Goal: Task Accomplishment & Management: Manage account settings

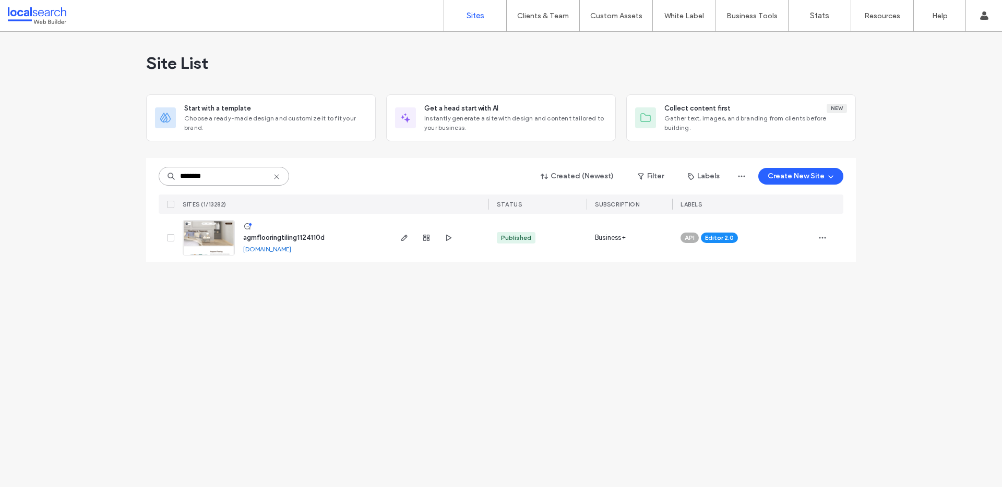
drag, startPoint x: 241, startPoint y: 180, endPoint x: 168, endPoint y: 176, distance: 72.6
click at [168, 176] on div "********" at bounding box center [224, 176] width 130 height 19
drag, startPoint x: 211, startPoint y: 174, endPoint x: 176, endPoint y: 174, distance: 35.5
click at [176, 174] on input "********" at bounding box center [224, 176] width 130 height 19
paste input
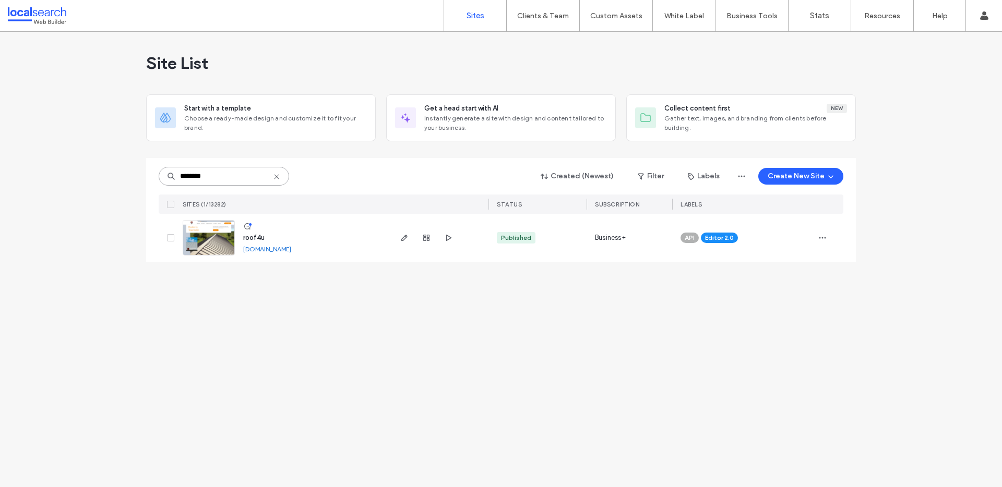
type input "********"
click at [291, 248] on link "[DOMAIN_NAME]" at bounding box center [267, 249] width 48 height 8
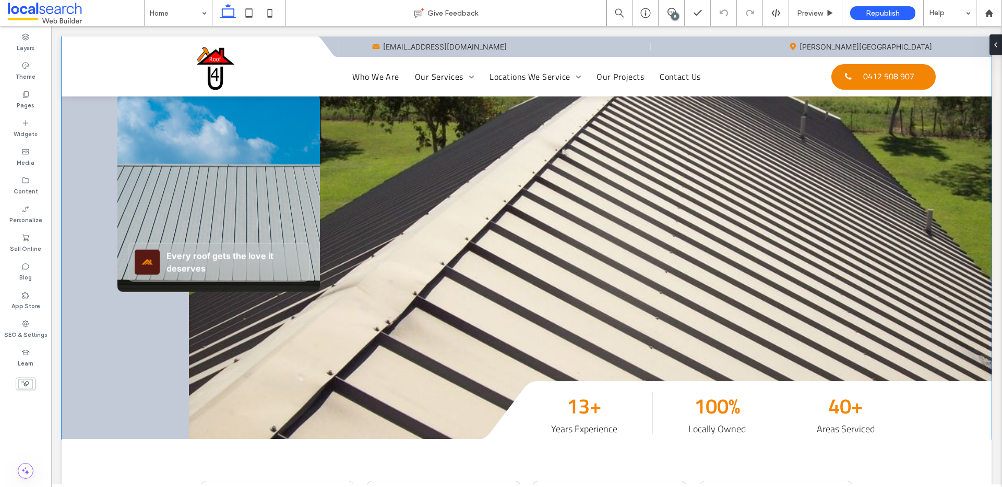
scroll to position [110, 0]
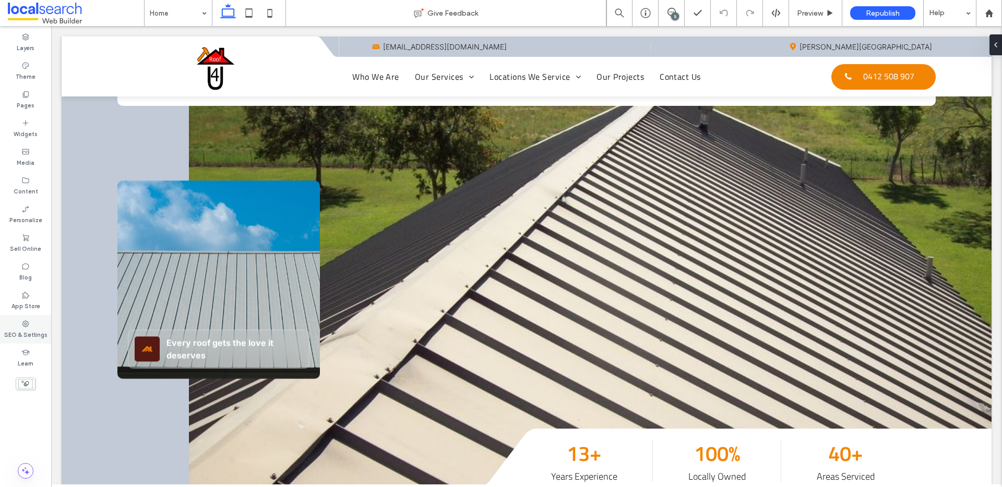
click at [28, 329] on label "SEO & Settings" at bounding box center [25, 333] width 43 height 11
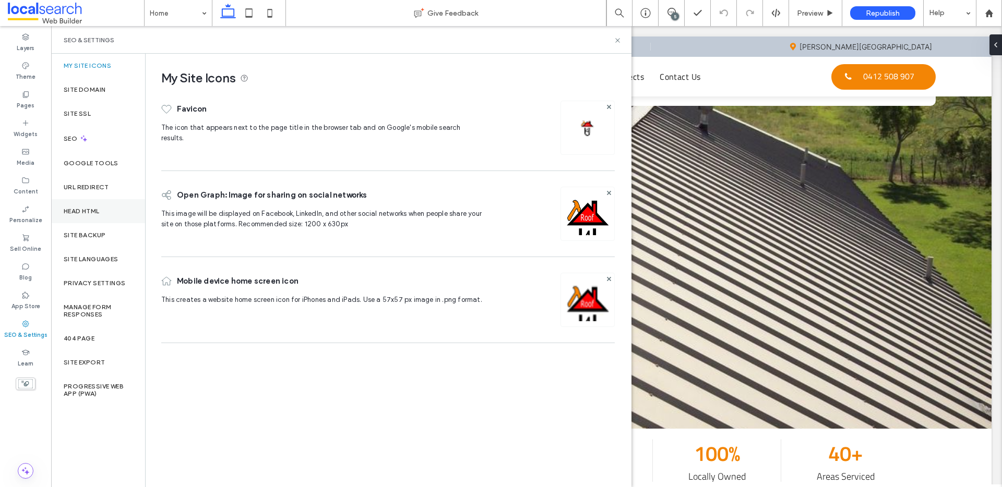
click at [91, 215] on div "Head HTML" at bounding box center [98, 211] width 94 height 24
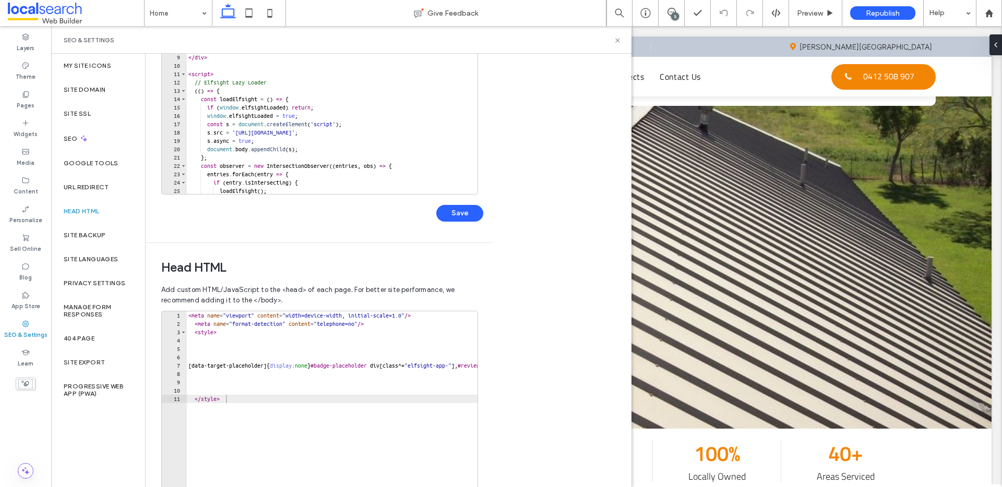
scroll to position [193, 0]
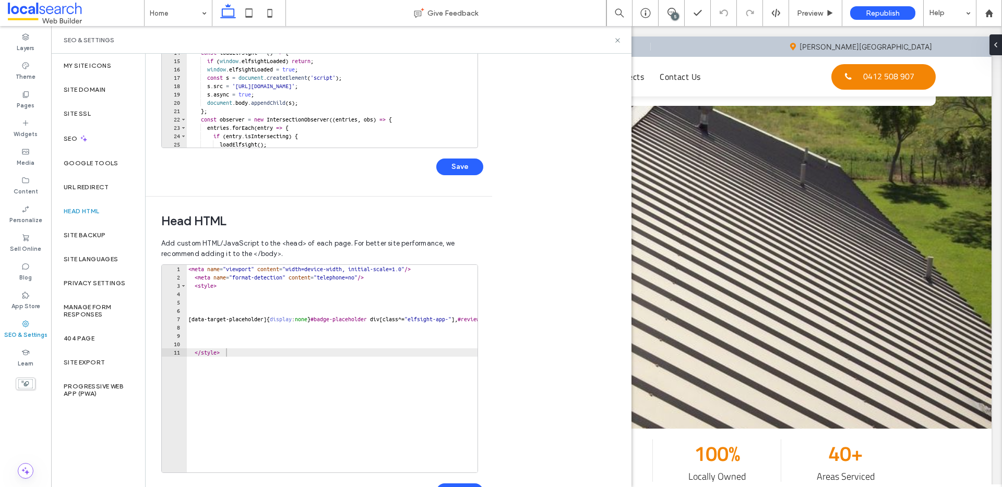
drag, startPoint x: 188, startPoint y: 269, endPoint x: 197, endPoint y: 274, distance: 10.7
click at [188, 269] on div "< meta name = "viewport" content = "width=device-width, initial-scale=1.0" /> <…" at bounding box center [475, 373] width 579 height 217
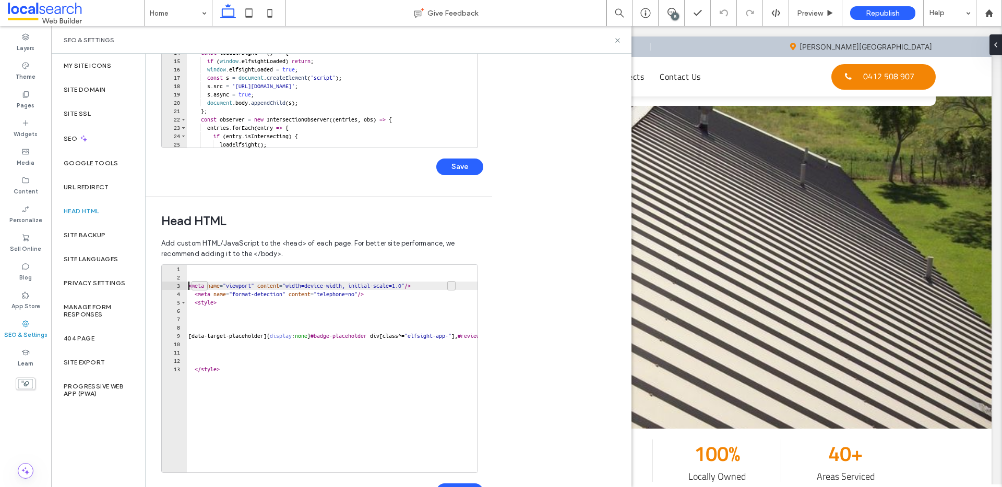
type textarea "**********"
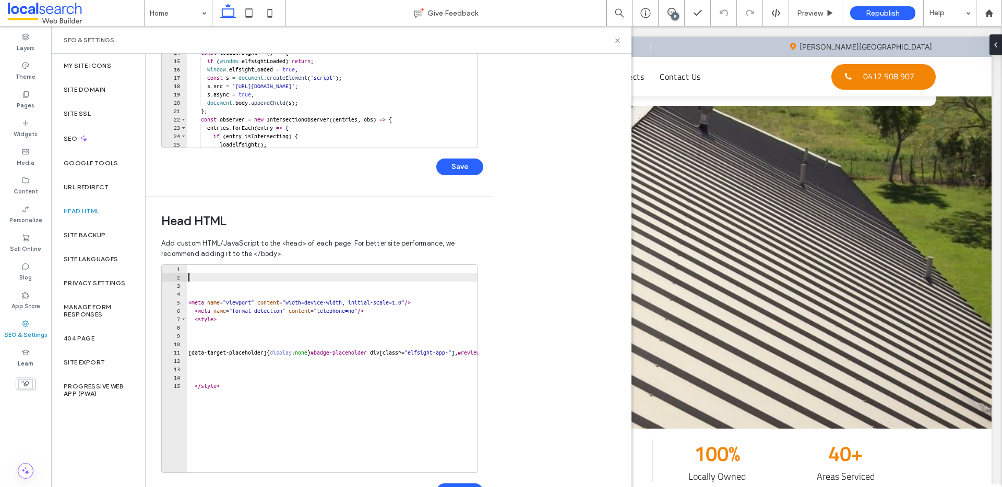
paste textarea "**********"
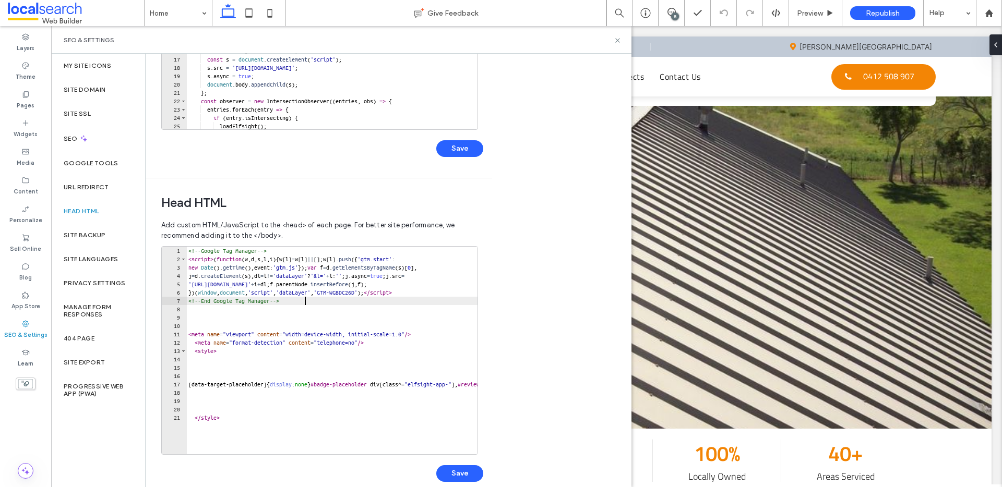
scroll to position [227, 0]
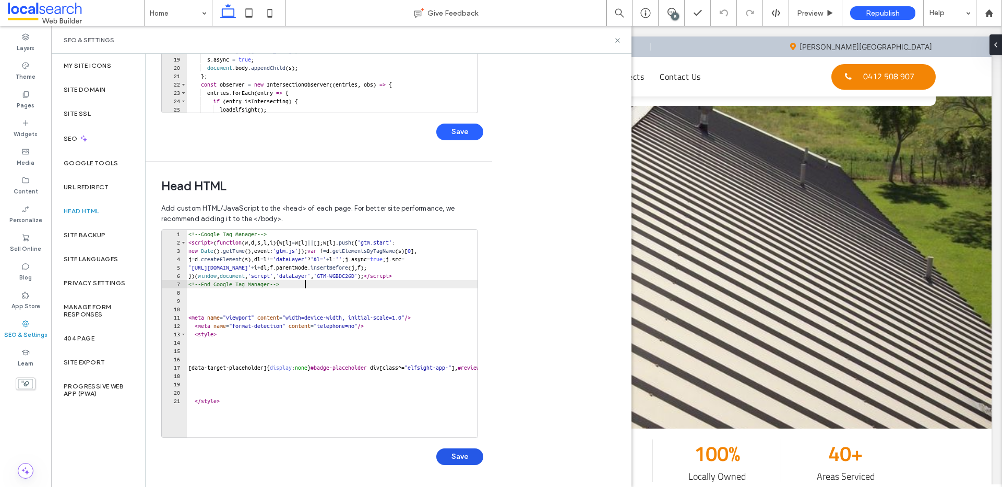
type textarea "**********"
click at [474, 458] on button "Save" at bounding box center [459, 457] width 47 height 17
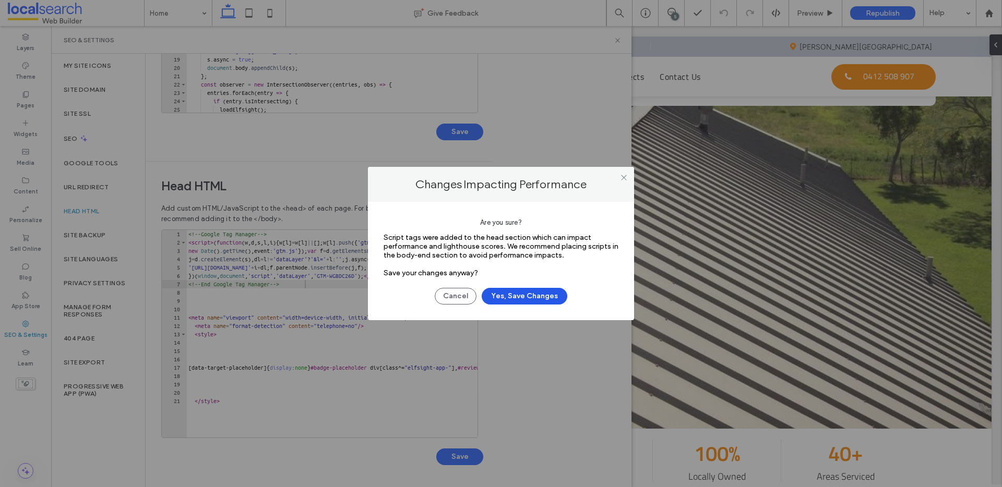
click at [530, 293] on button "Yes, Save Changes" at bounding box center [525, 296] width 86 height 17
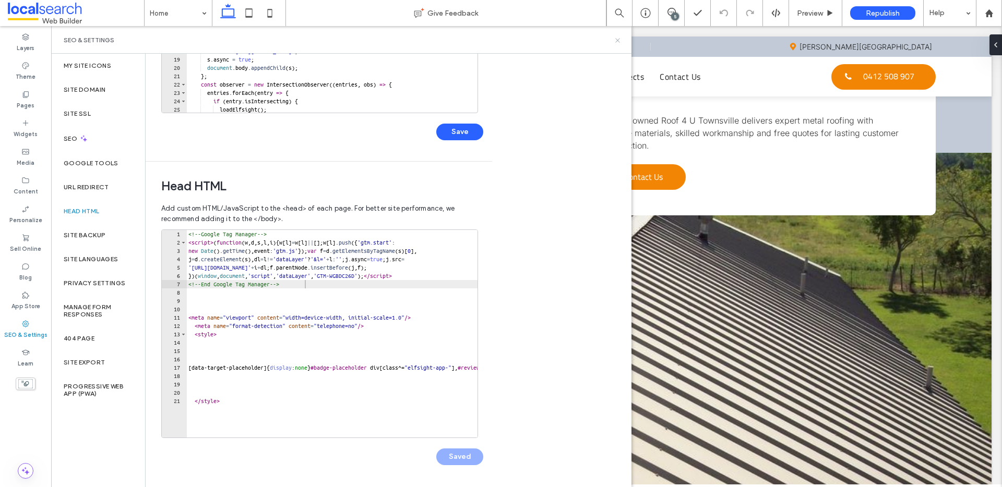
drag, startPoint x: 618, startPoint y: 39, endPoint x: 561, endPoint y: 35, distance: 56.4
click at [618, 39] on icon at bounding box center [618, 41] width 8 height 8
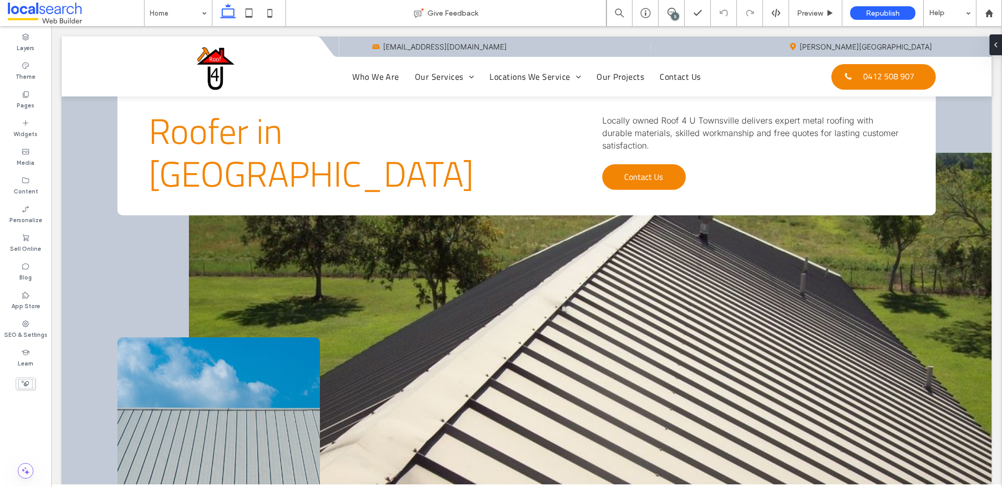
drag, startPoint x: 673, startPoint y: 13, endPoint x: 625, endPoint y: 7, distance: 48.9
click at [673, 13] on div "5" at bounding box center [675, 17] width 8 height 8
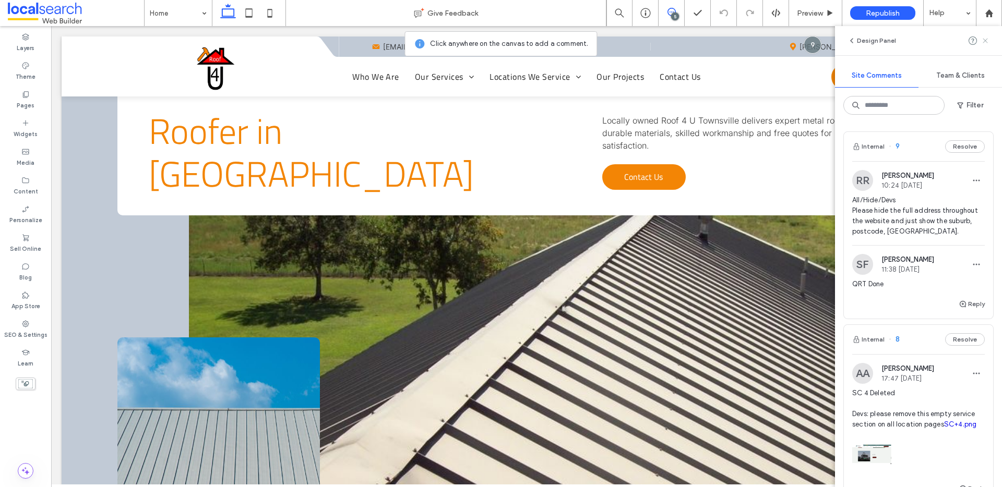
click at [986, 42] on use at bounding box center [984, 40] width 5 height 5
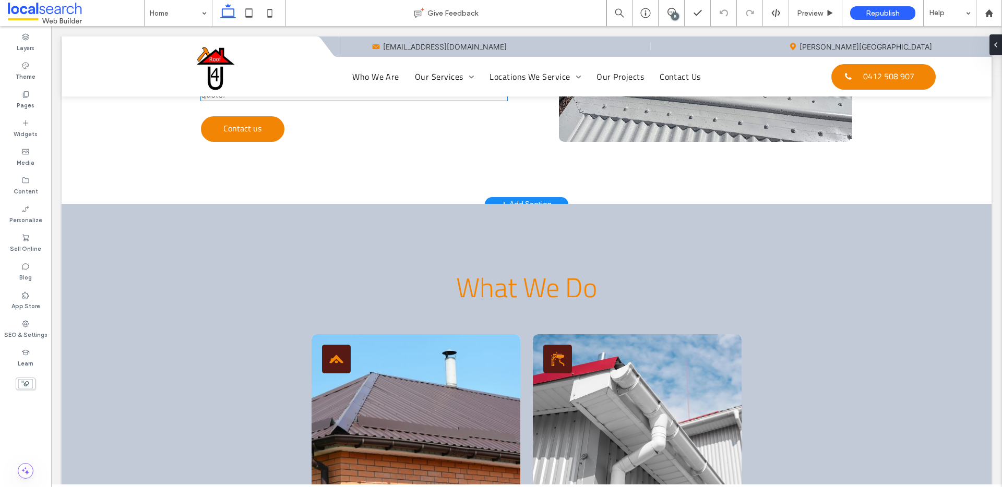
scroll to position [789, 0]
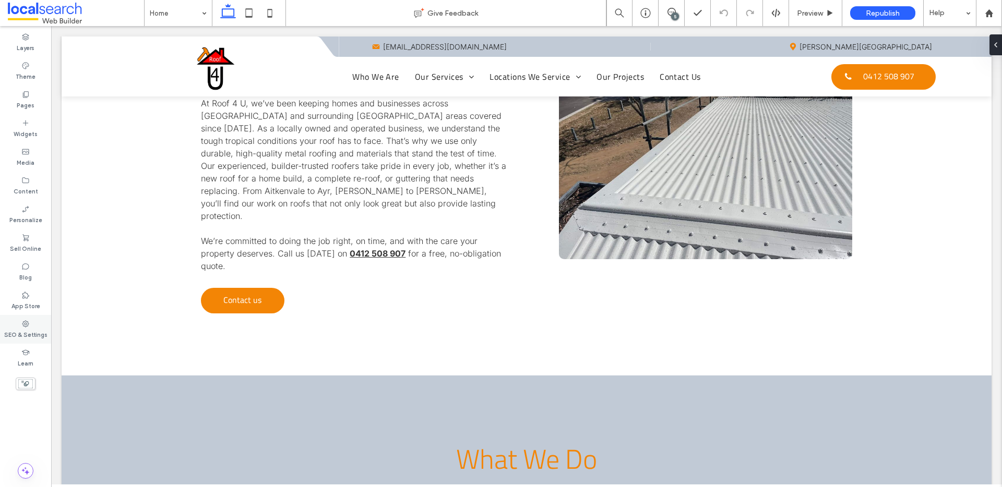
click at [27, 325] on icon at bounding box center [25, 324] width 8 height 8
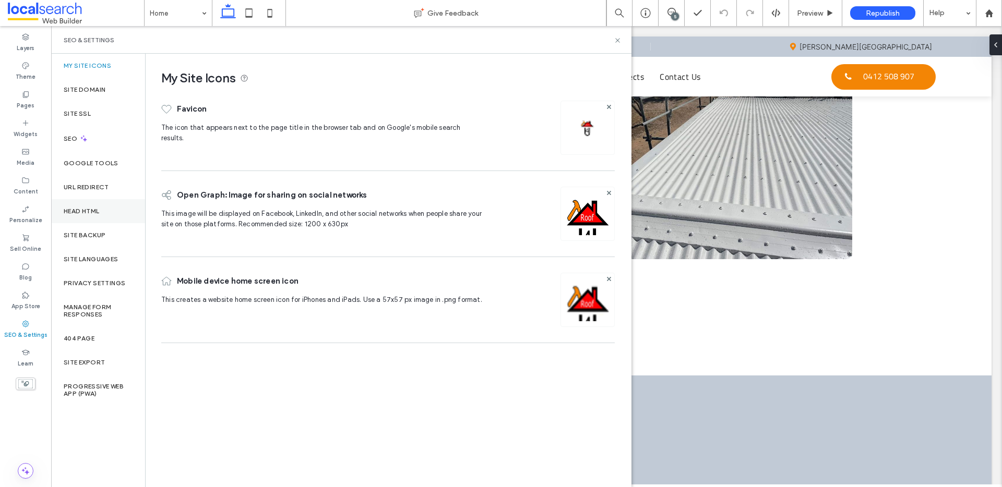
click at [93, 211] on label "Head HTML" at bounding box center [82, 211] width 36 height 7
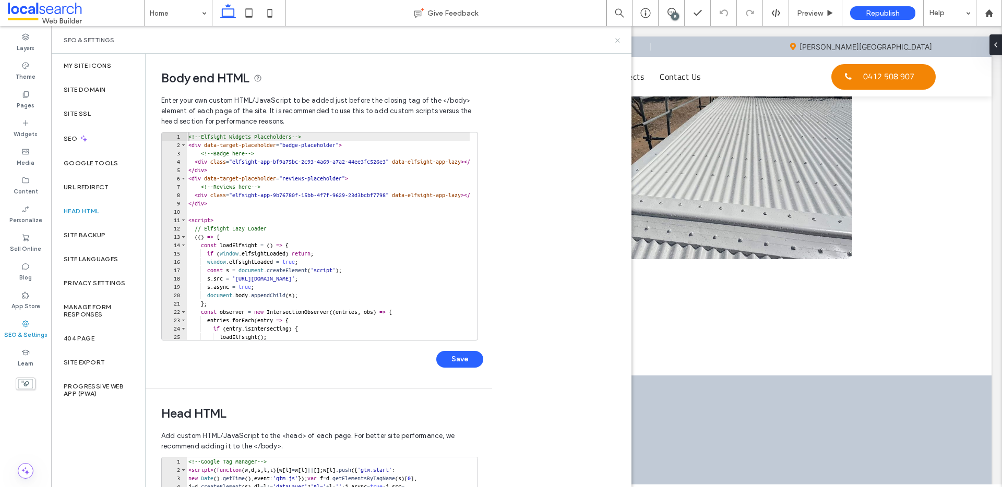
click at [617, 37] on icon at bounding box center [618, 41] width 8 height 8
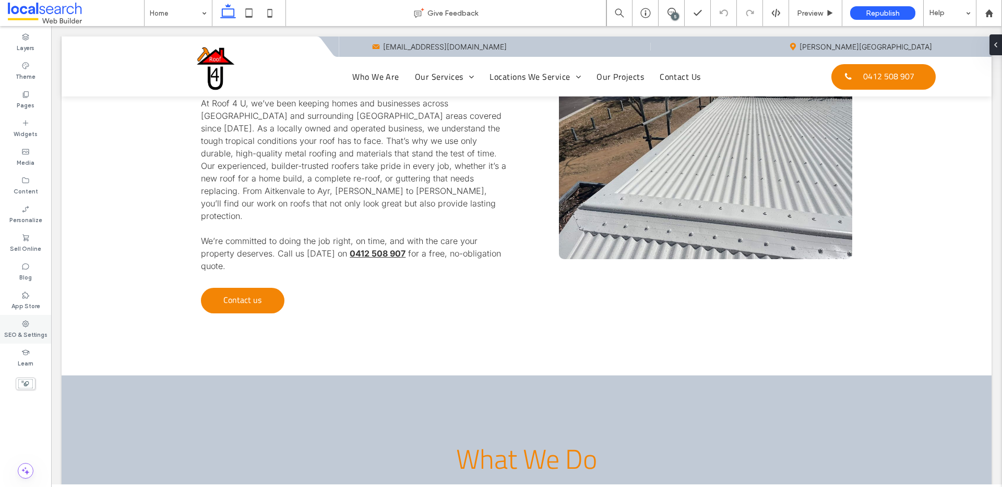
click at [25, 328] on icon at bounding box center [25, 324] width 8 height 8
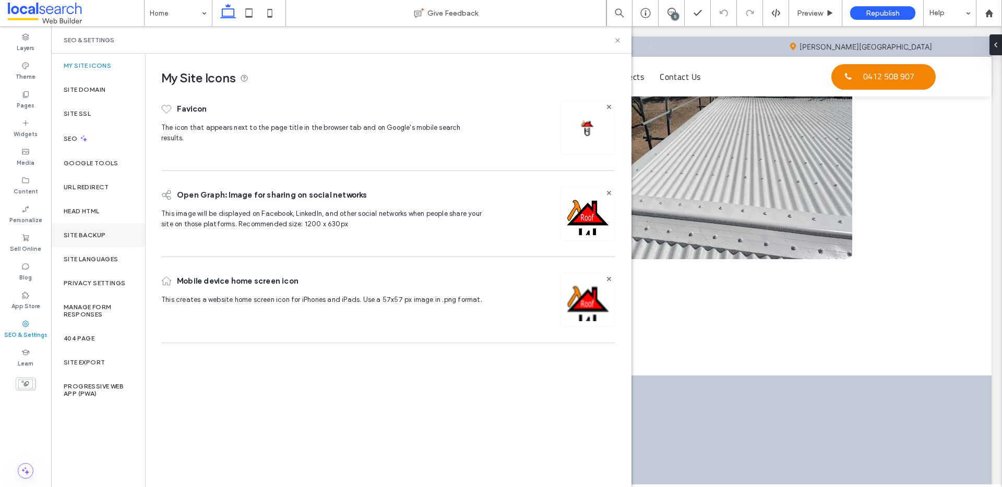
click at [93, 236] on label "Site Backup" at bounding box center [85, 235] width 42 height 7
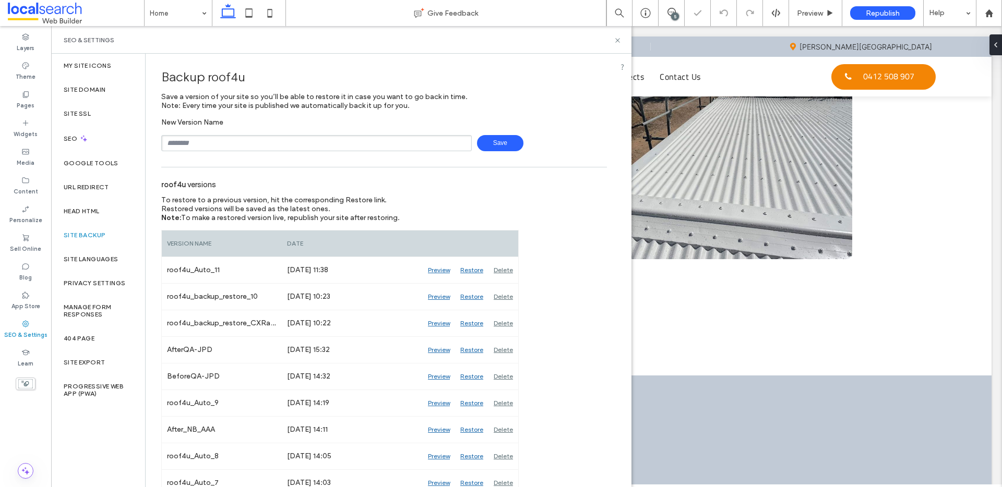
click at [261, 147] on input "text" at bounding box center [316, 143] width 310 height 16
type input "********"
click at [507, 143] on span "Save" at bounding box center [500, 143] width 46 height 16
click at [618, 40] on icon at bounding box center [618, 41] width 8 height 8
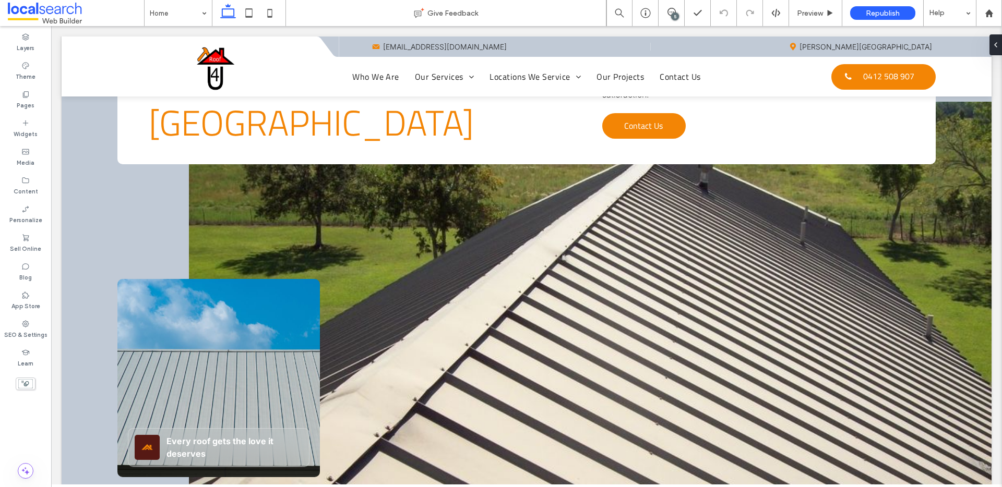
scroll to position [0, 0]
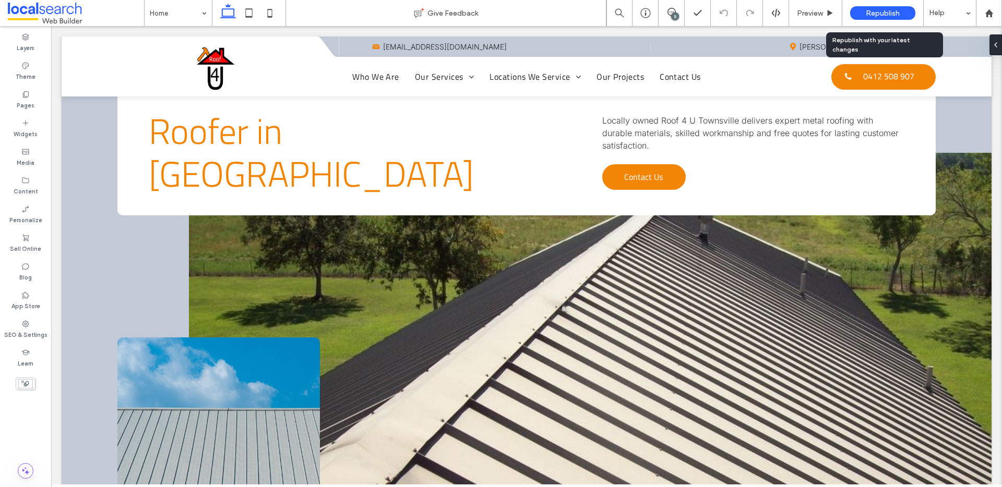
click at [879, 11] on span "Republish" at bounding box center [883, 13] width 34 height 9
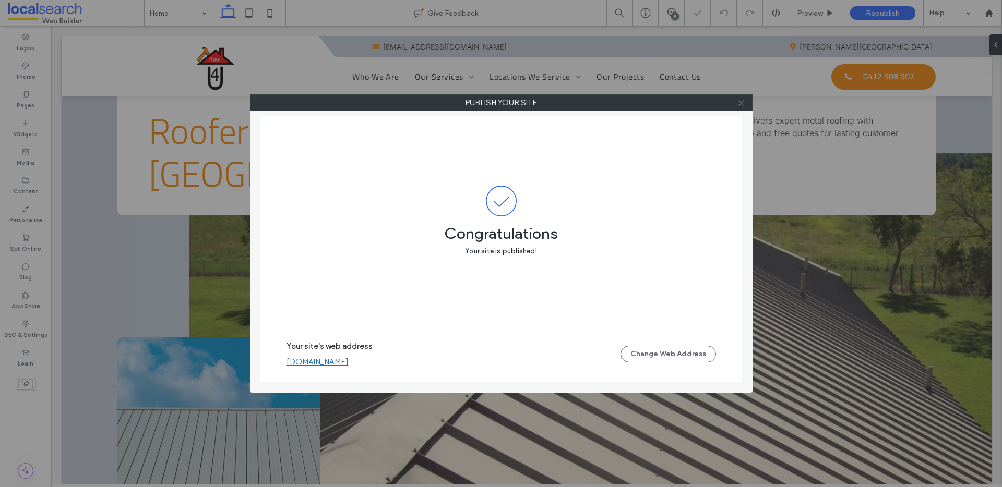
click at [741, 106] on icon at bounding box center [741, 103] width 8 height 8
